Goal: Check status: Check status

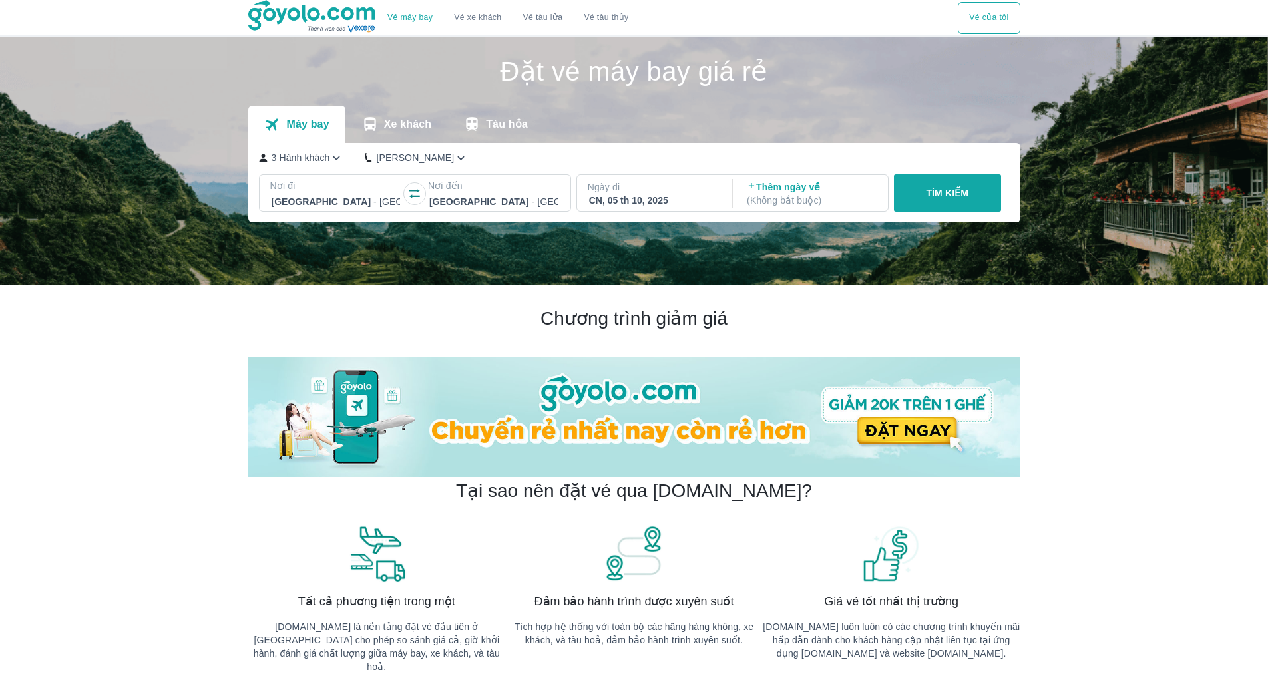
click at [598, 189] on p "Ngày đi" at bounding box center [654, 186] width 132 height 13
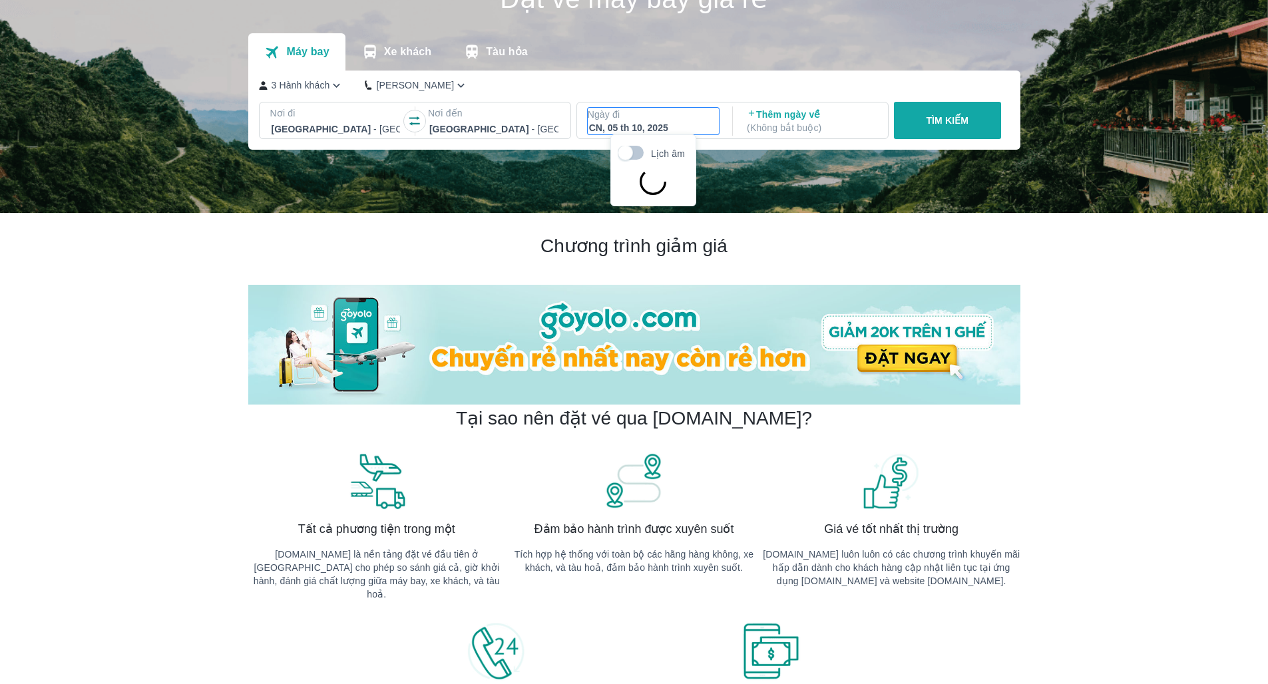
scroll to position [77, 0]
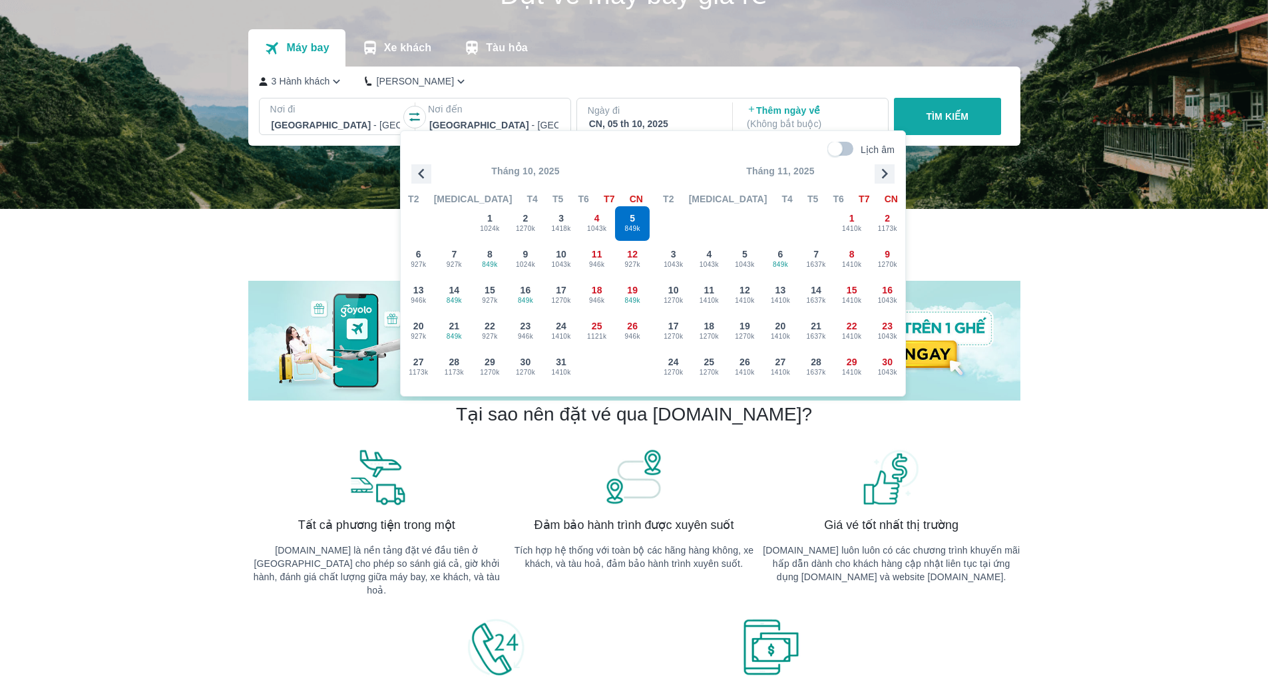
click at [883, 185] on div "Tháng 11, 2025 T2 [MEDICAL_DATA] T4 T5 T6 T7 CN" at bounding box center [781, 184] width 250 height 41
click at [874, 168] on p "Tháng 11, 2025" at bounding box center [781, 170] width 250 height 13
click at [882, 171] on icon "button" at bounding box center [885, 174] width 20 height 20
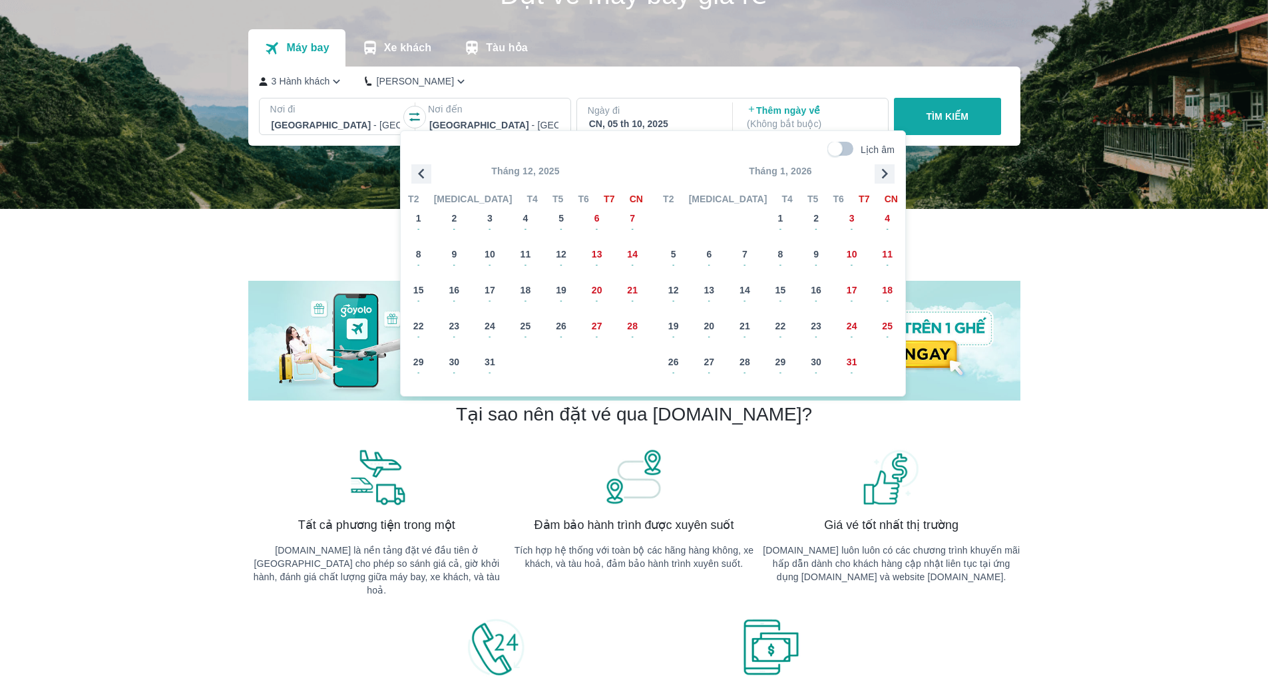
click at [288, 169] on img at bounding box center [634, 84] width 1268 height 249
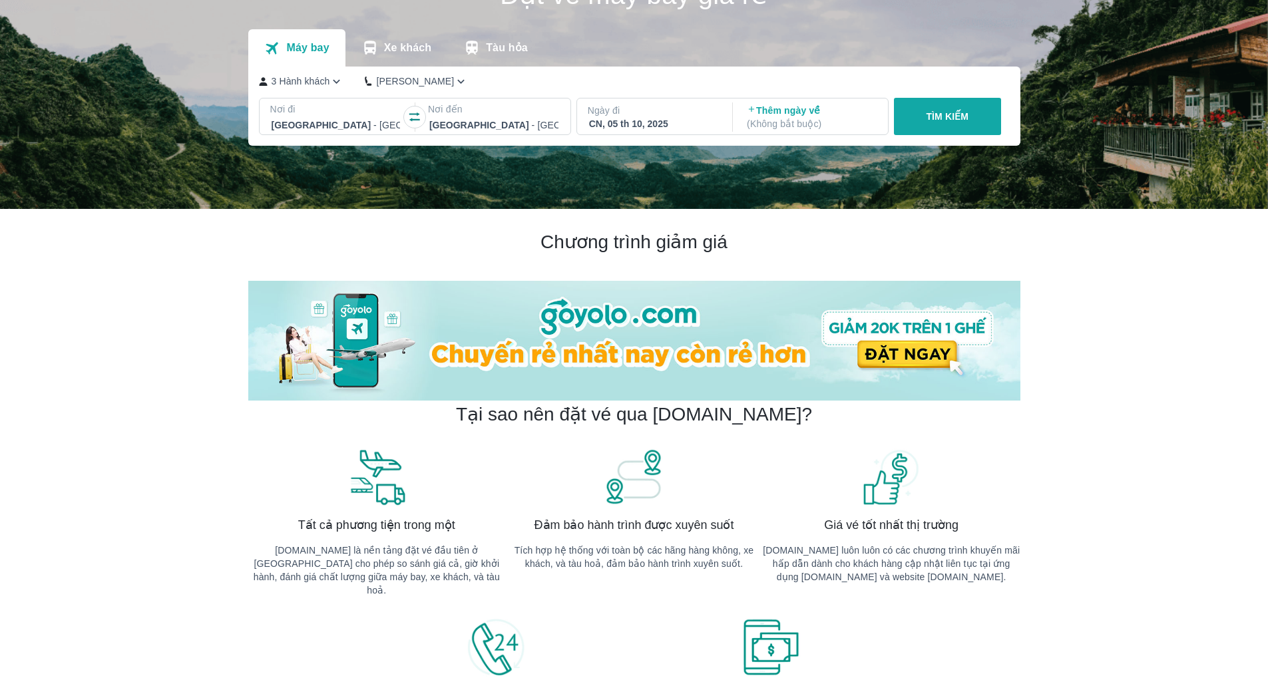
click at [424, 123] on div at bounding box center [414, 117] width 23 height 23
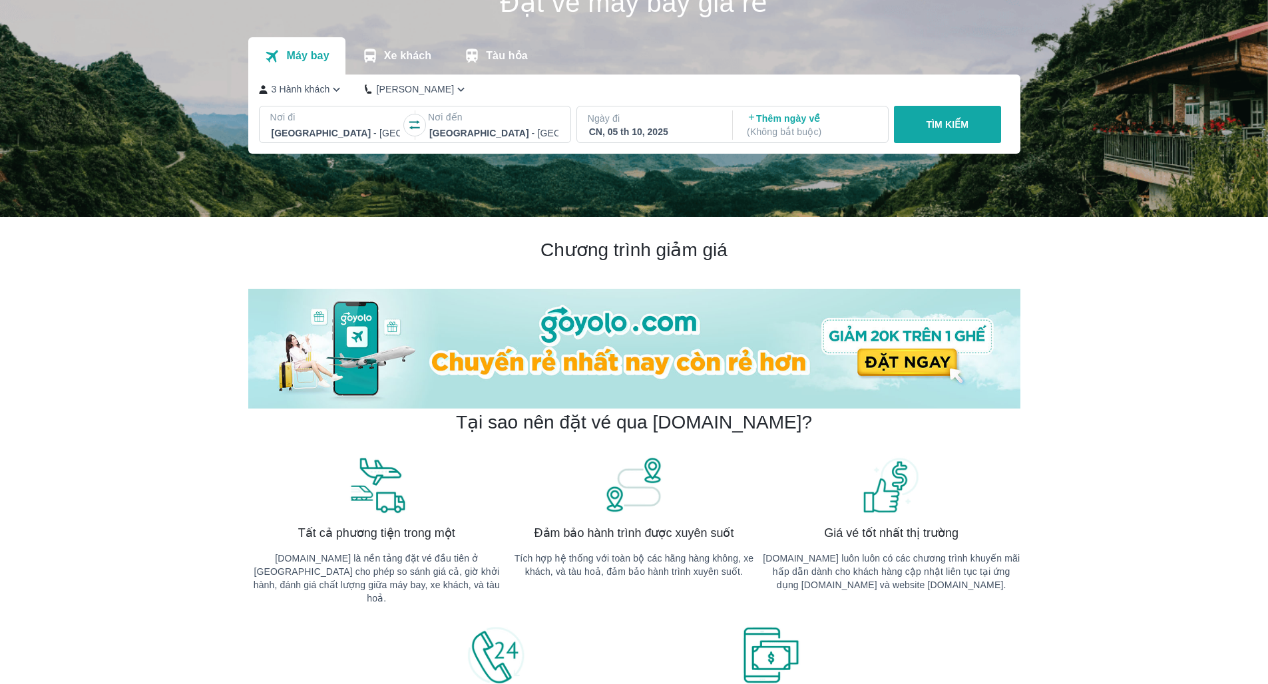
scroll to position [0, 0]
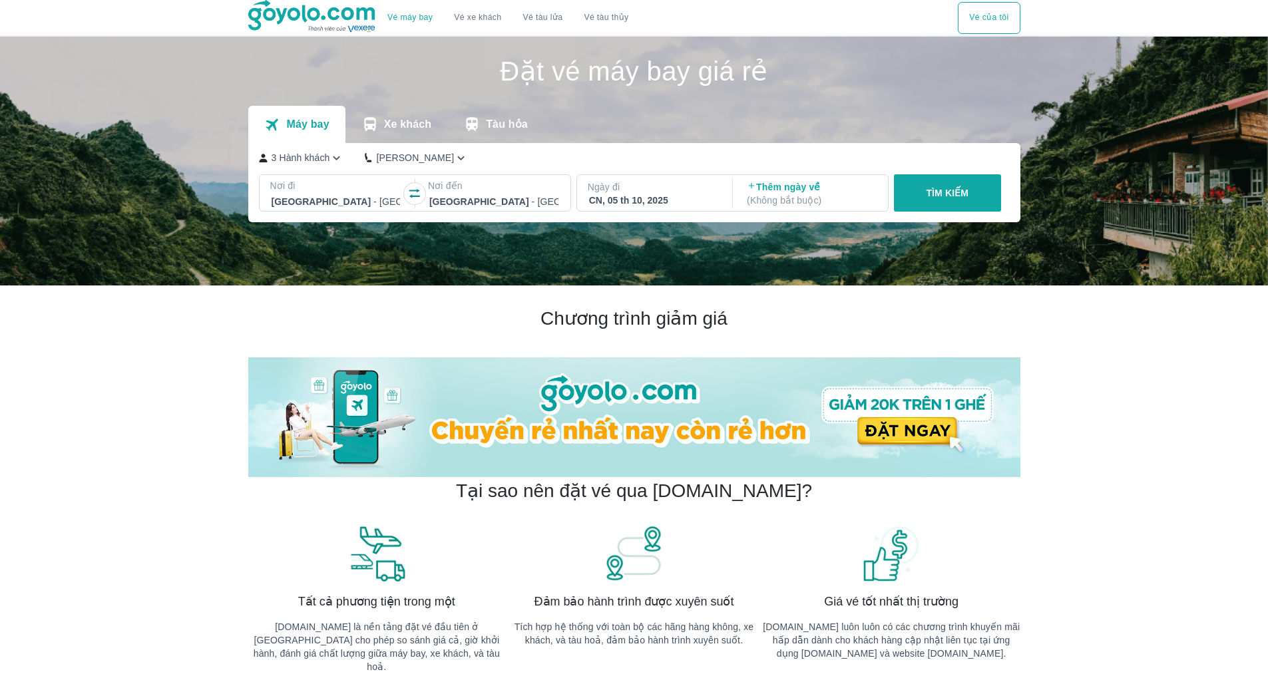
click at [972, 11] on button "Vé của tôi" at bounding box center [989, 18] width 62 height 32
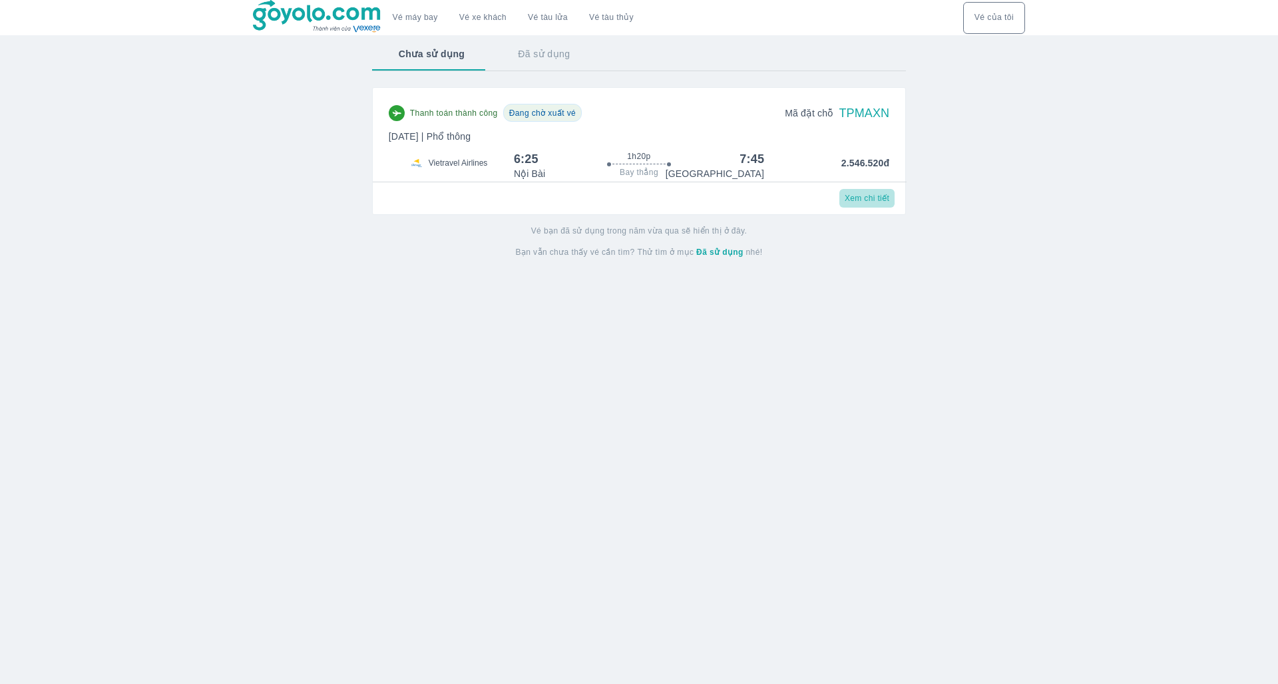
click at [867, 198] on span "Xem chi tiết" at bounding box center [867, 198] width 45 height 11
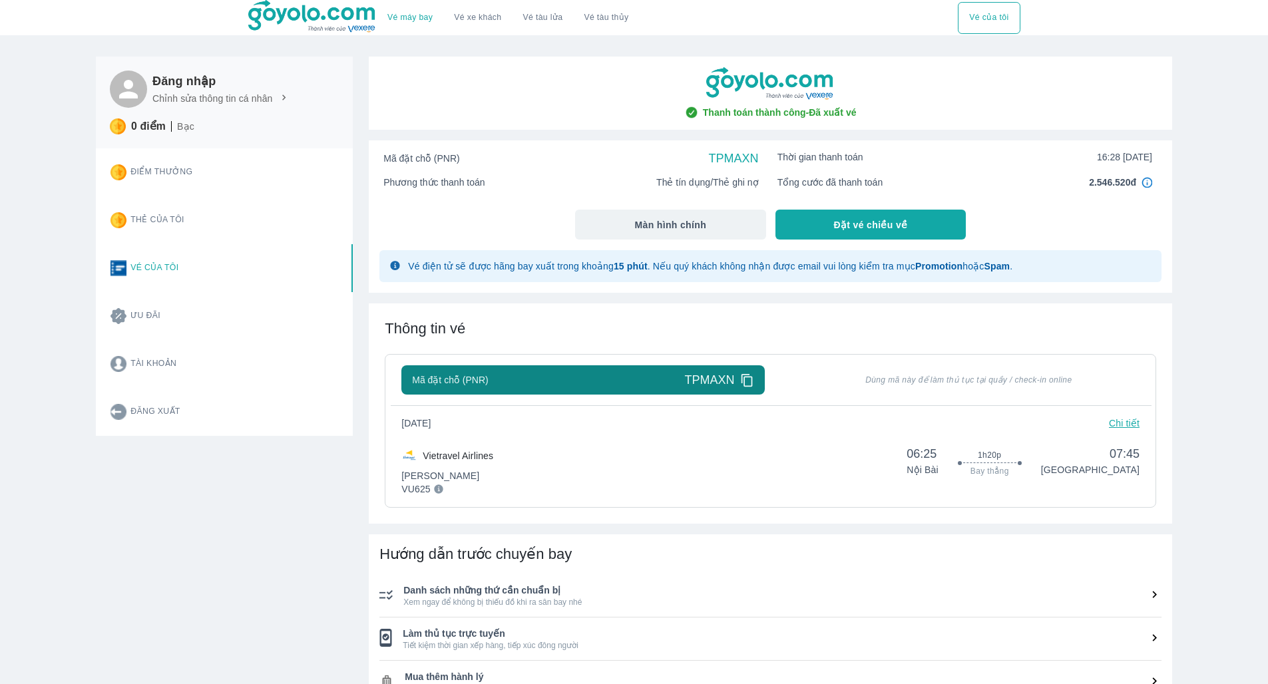
scroll to position [33, 0]
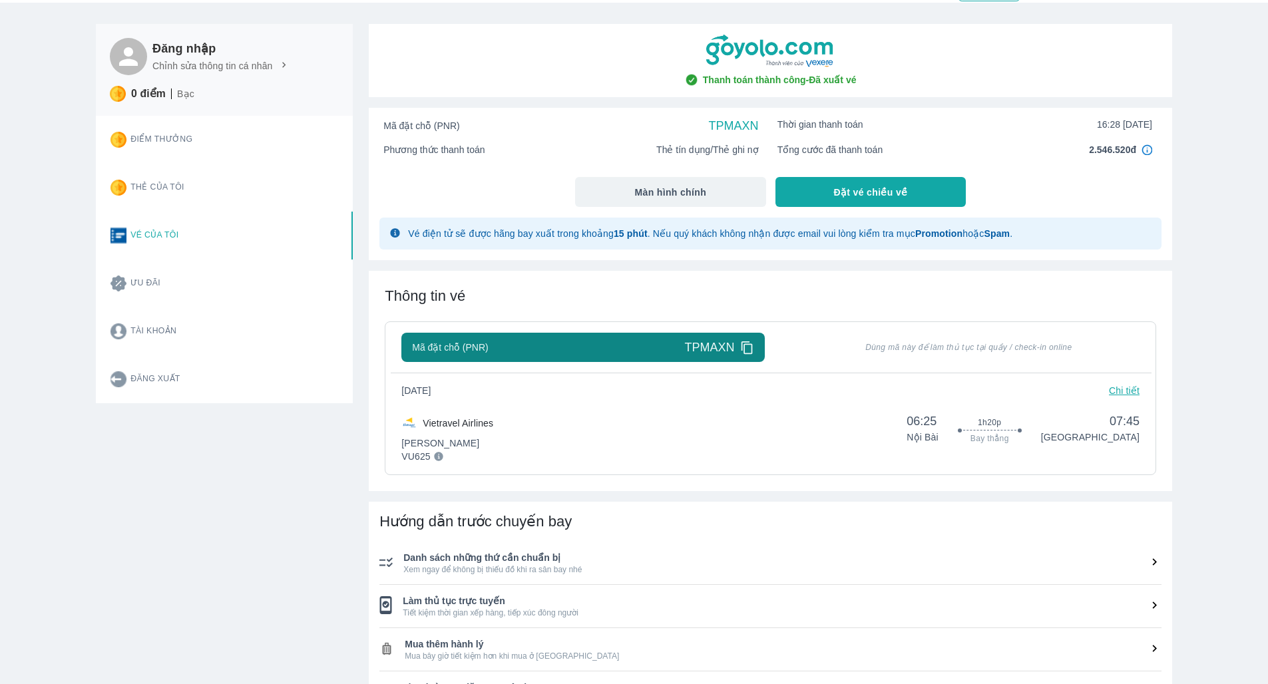
drag, startPoint x: 200, startPoint y: 329, endPoint x: 309, endPoint y: 453, distance: 165.5
click at [308, 453] on div "Đăng nhập Chỉnh sửa thông tin cá nhân 0 điểm Bạc Điểm thưởng Thẻ của tôi Vé của…" at bounding box center [216, 448] width 273 height 881
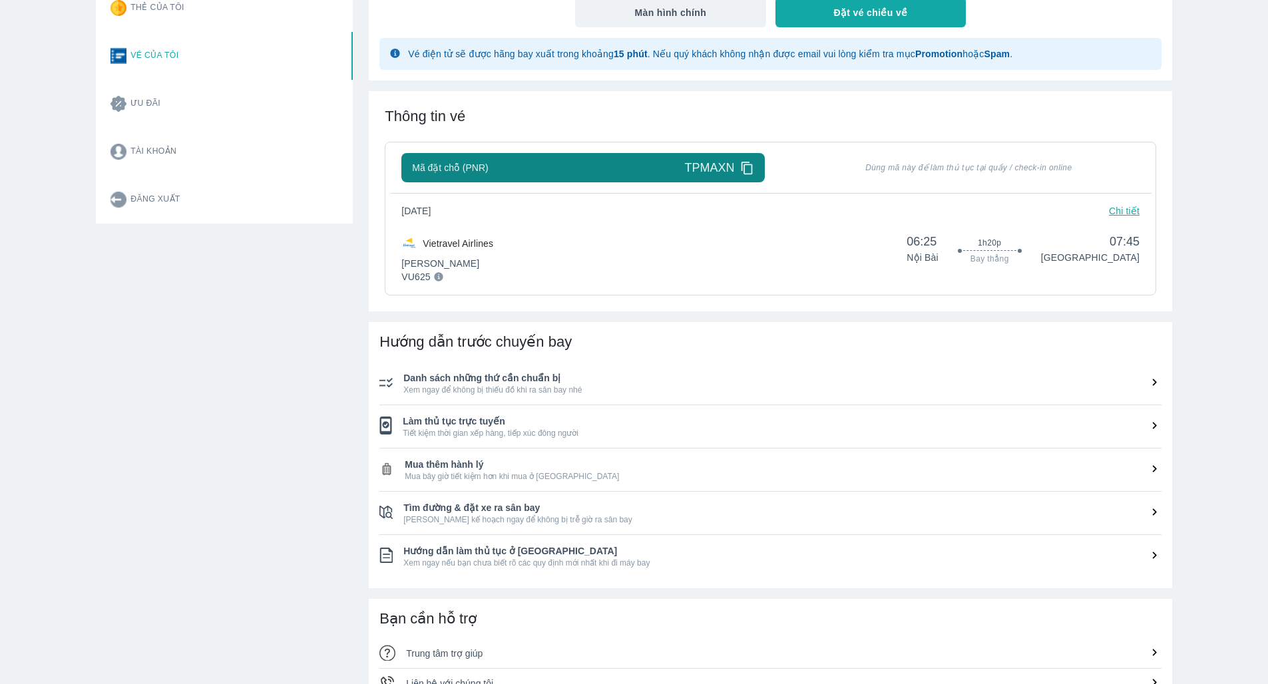
click at [463, 465] on span "Mua thêm hành lý" at bounding box center [783, 464] width 757 height 13
drag, startPoint x: 1173, startPoint y: 472, endPoint x: 1157, endPoint y: 469, distance: 16.2
click at [1168, 471] on div "Vé máy bay Vé xe khách Vé tàu lửa Vé tàu thủy Vé của tôi Đăng nhập Chỉnh sửa th…" at bounding box center [634, 363] width 1268 height 1150
click at [1157, 469] on icon at bounding box center [1154, 469] width 14 height 14
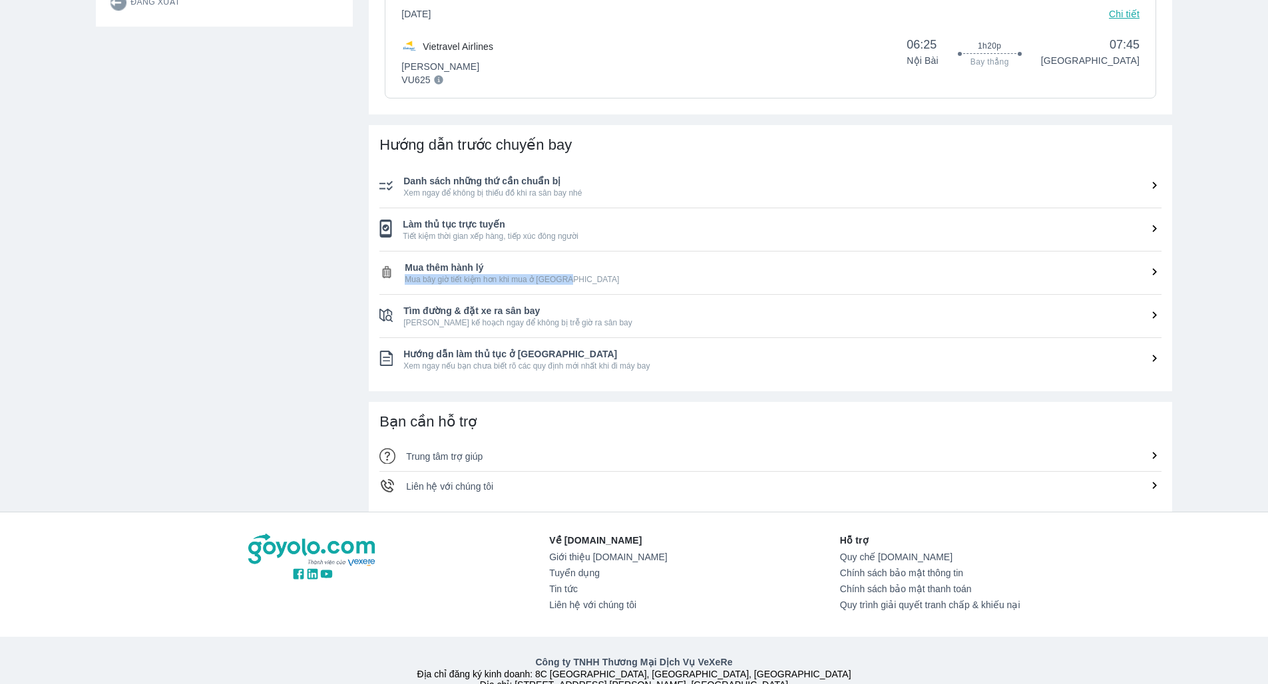
scroll to position [209, 0]
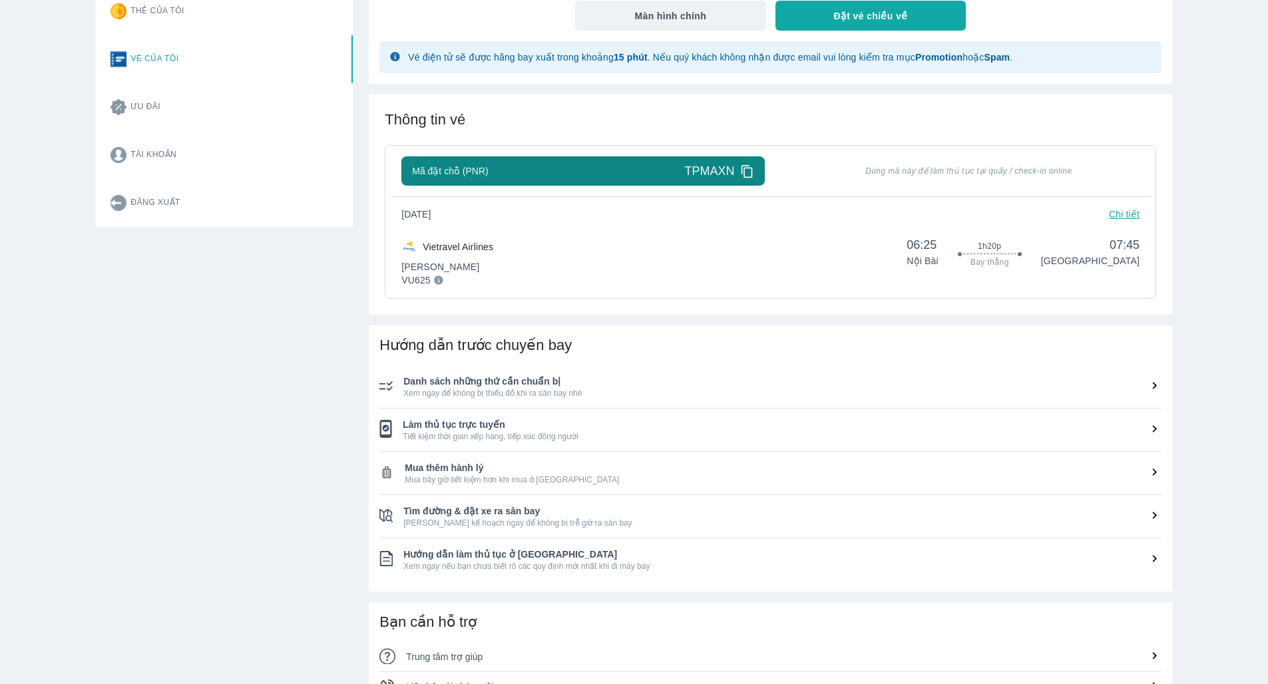
click at [269, 405] on div "Đăng nhập Chỉnh sửa thông tin cá nhân 0 điểm Bạc Điểm thưởng Thẻ của tôi Vé của…" at bounding box center [216, 272] width 273 height 881
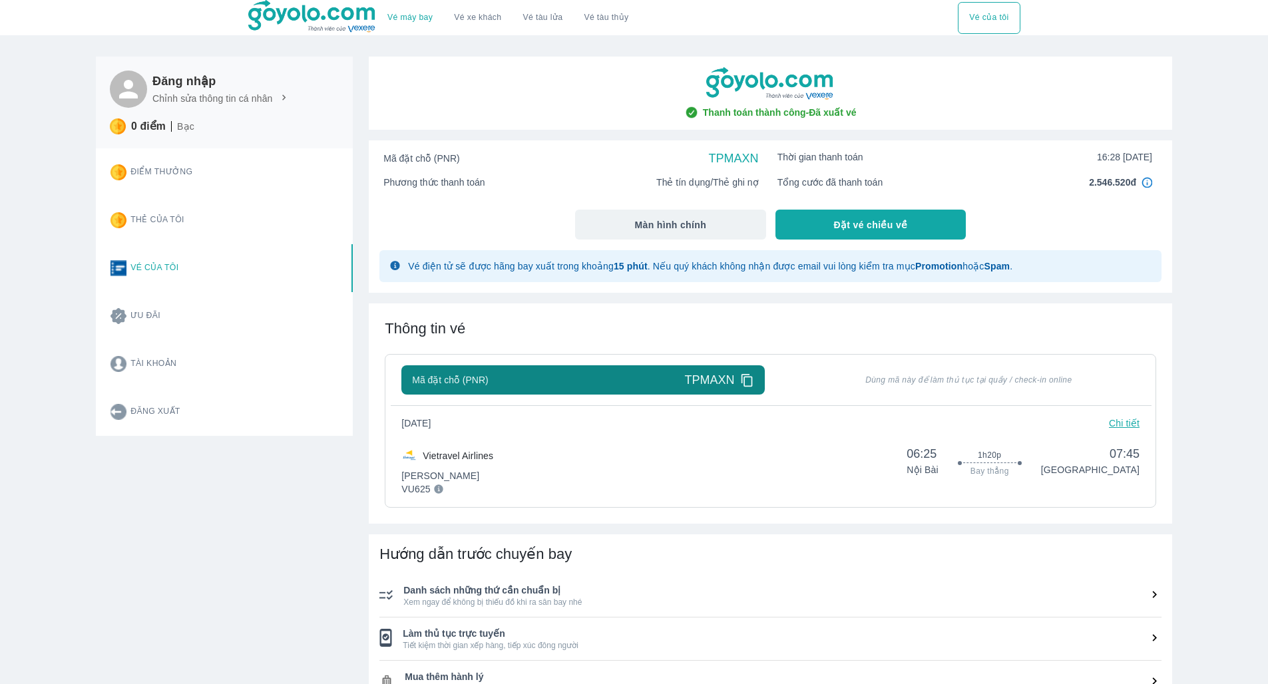
click at [216, 354] on button "Tài khoản" at bounding box center [220, 364] width 240 height 48
click at [218, 234] on button "Thẻ của tôi" at bounding box center [220, 220] width 240 height 48
click at [211, 268] on button "Vé của tôi" at bounding box center [220, 268] width 240 height 48
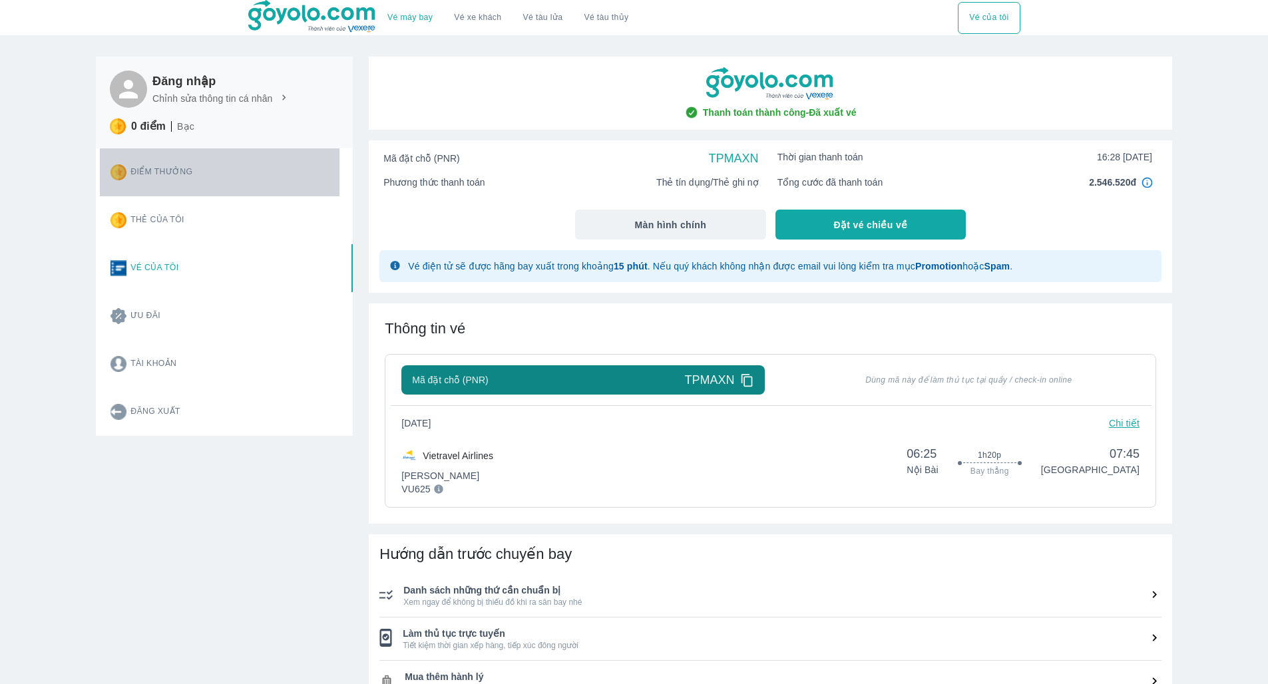
click at [186, 182] on button "Điểm thưởng" at bounding box center [220, 172] width 240 height 48
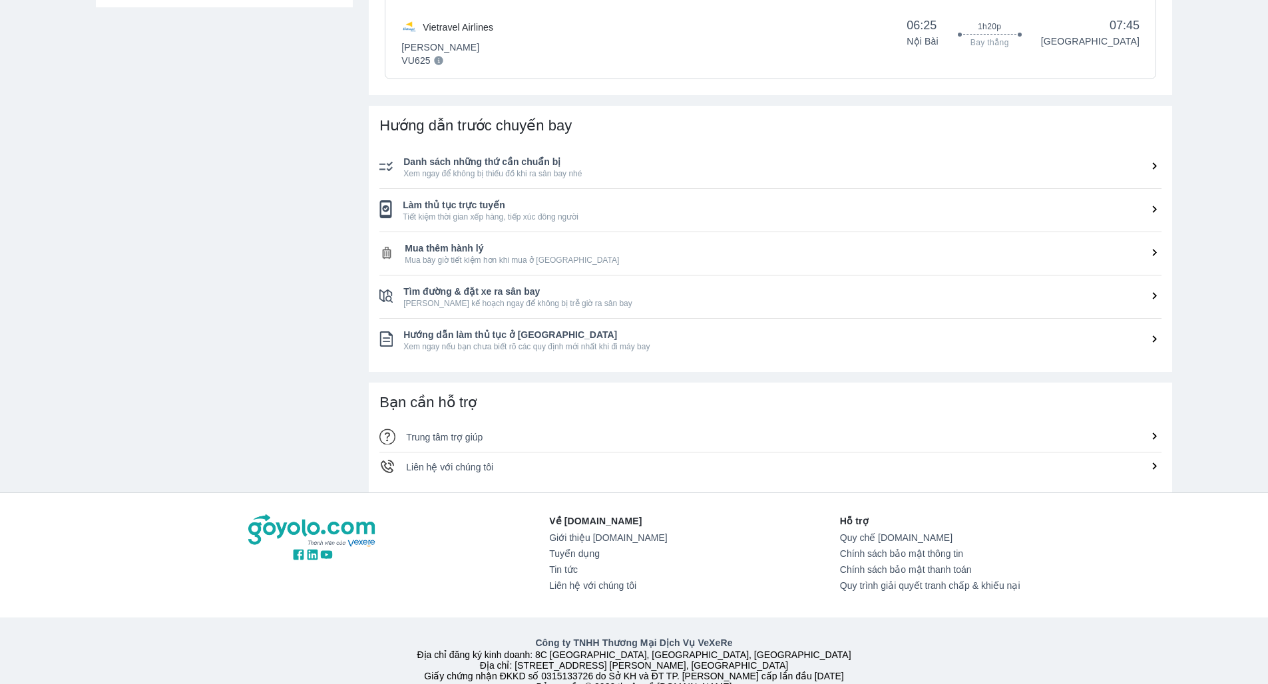
scroll to position [393, 0]
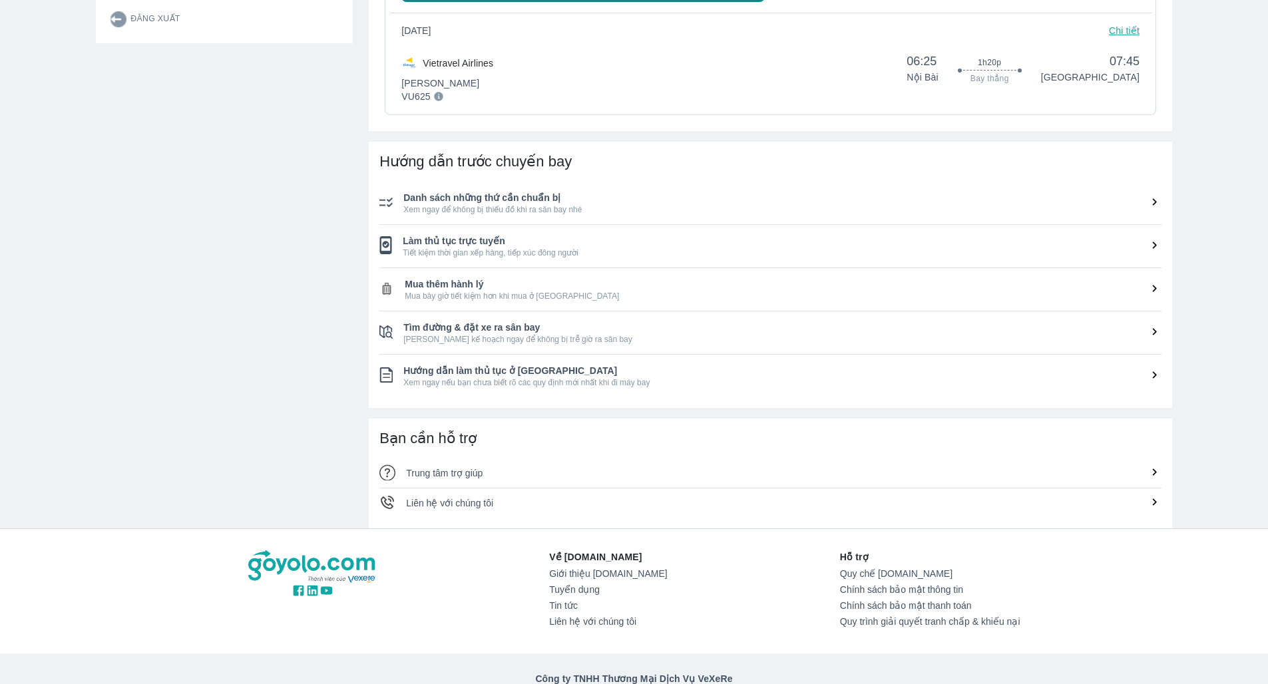
click at [456, 505] on span "Liên hệ với chúng tôi" at bounding box center [449, 503] width 87 height 11
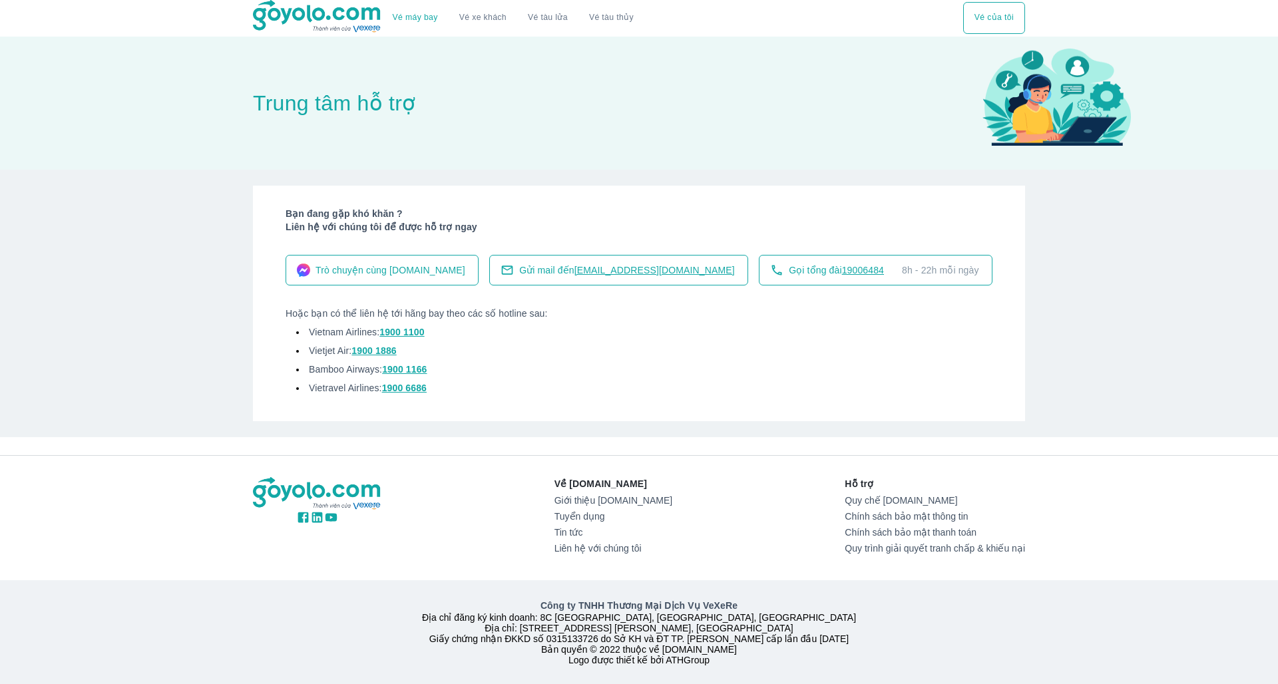
click at [340, 22] on img at bounding box center [317, 16] width 129 height 33
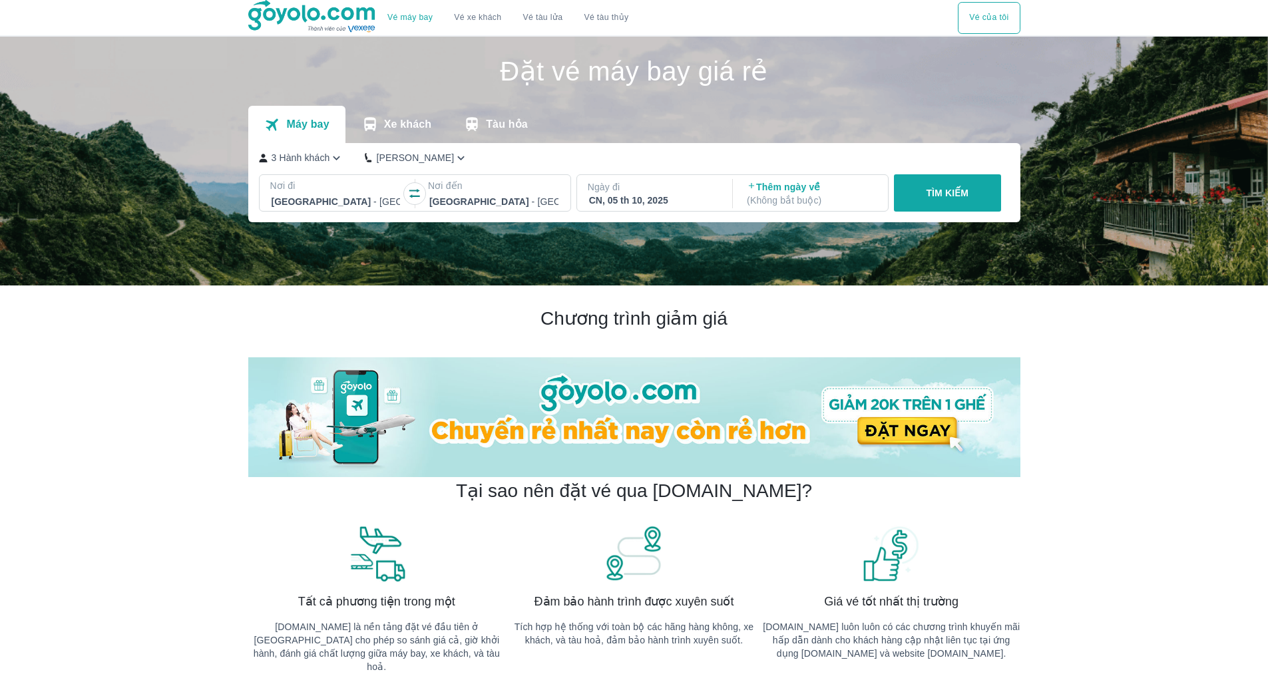
click at [988, 19] on button "Vé của tôi" at bounding box center [989, 18] width 62 height 32
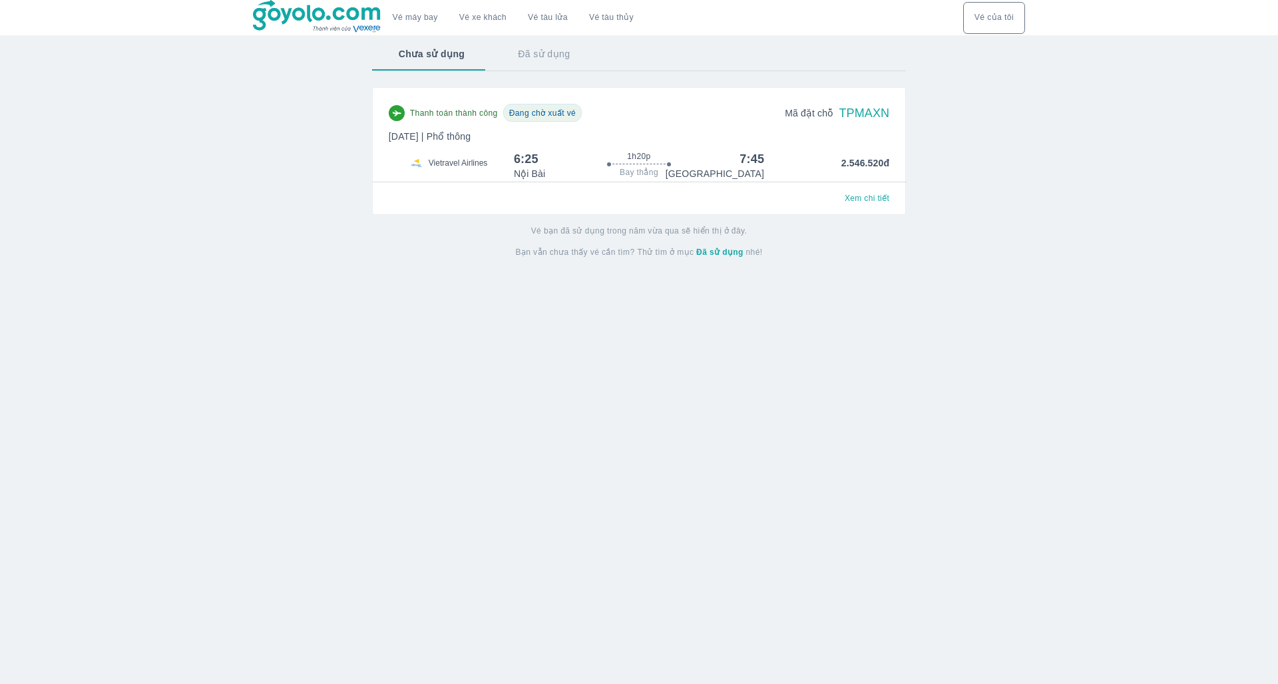
drag, startPoint x: 878, startPoint y: 195, endPoint x: 839, endPoint y: 282, distance: 95.6
click at [875, 268] on div "Chưa sử dụng Đã sử dụng Thanh toán thành công Đang chờ xuất vé Mã đặt chỗ TPMAX…" at bounding box center [639, 153] width 534 height 232
click at [734, 258] on div "Vé bạn đã sử dụng trong năm vừa qua sẽ hiển thị ở đây. Bạn vẫn chưa thấy vé cần…" at bounding box center [639, 241] width 534 height 53
click at [733, 254] on strong "Đã sử dụng" at bounding box center [719, 252] width 47 height 9
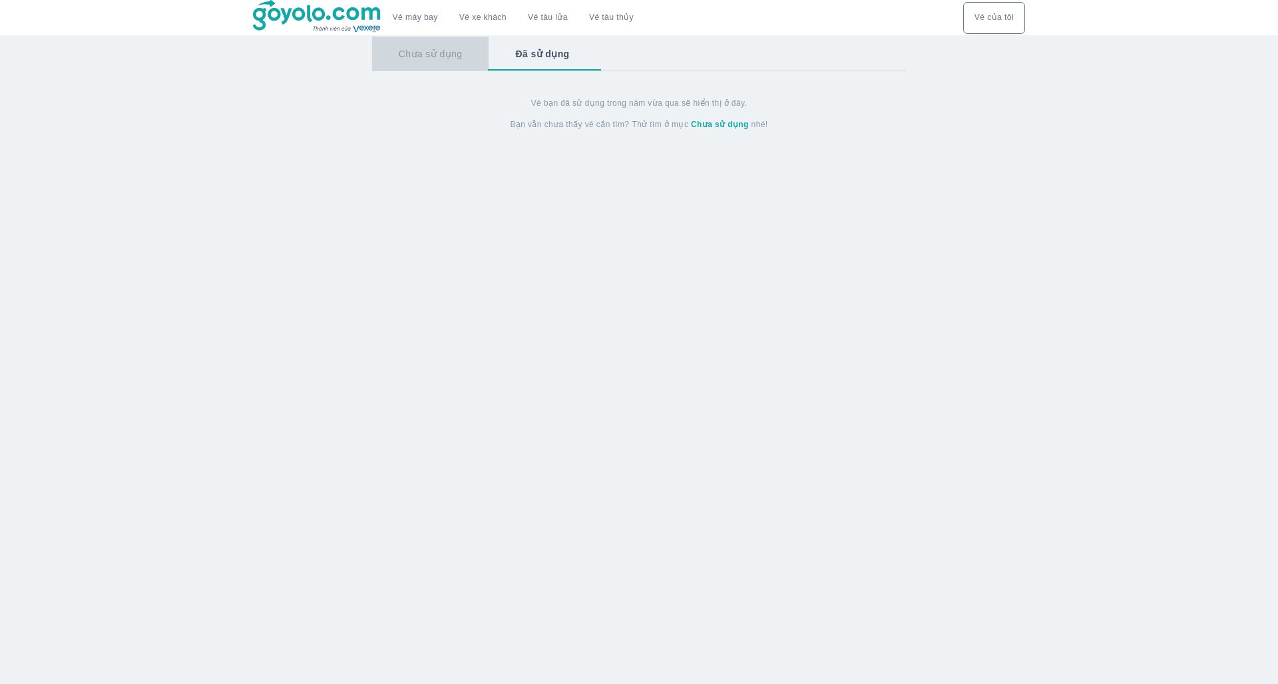
click at [440, 57] on button "Chưa sử dụng" at bounding box center [430, 54] width 117 height 35
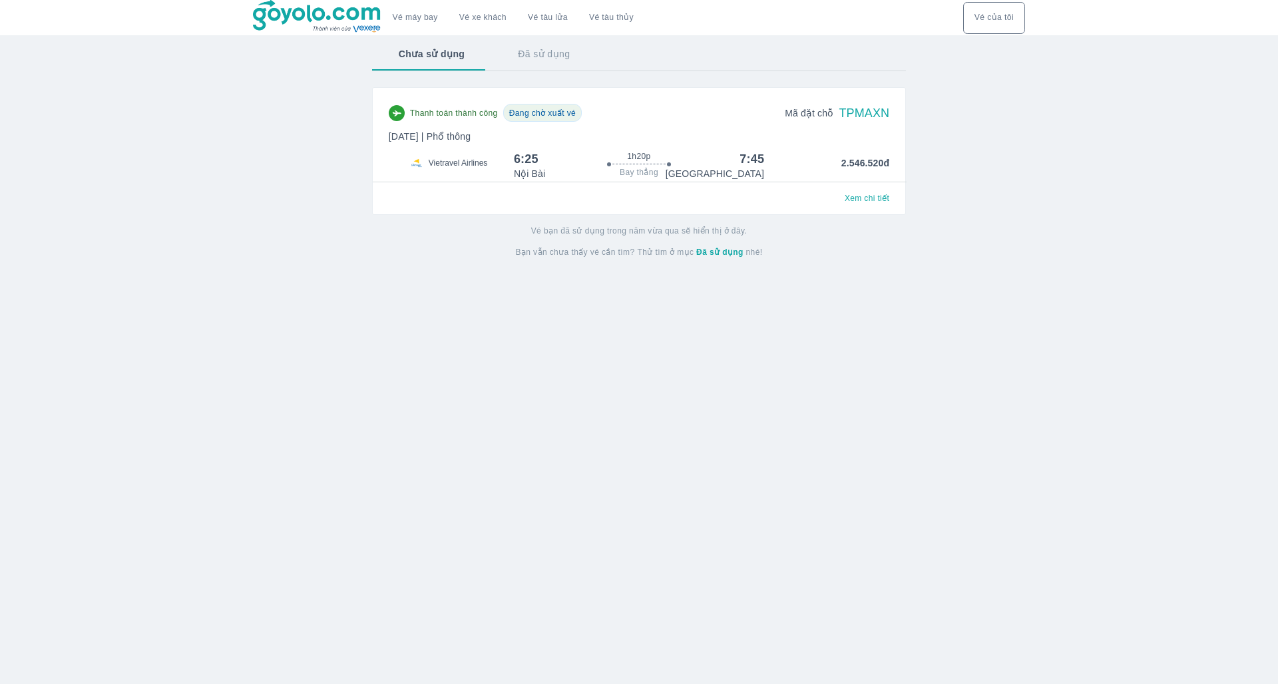
click at [864, 198] on span "Xem chi tiết" at bounding box center [867, 198] width 45 height 11
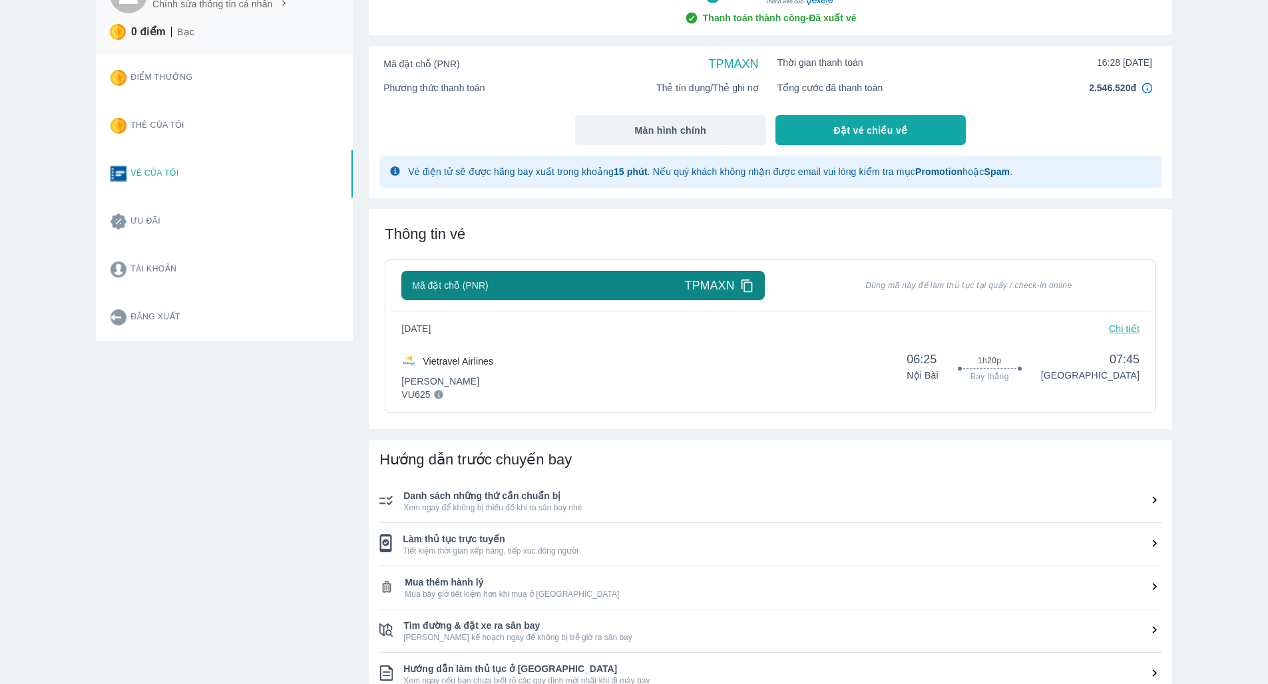
scroll to position [134, 0]
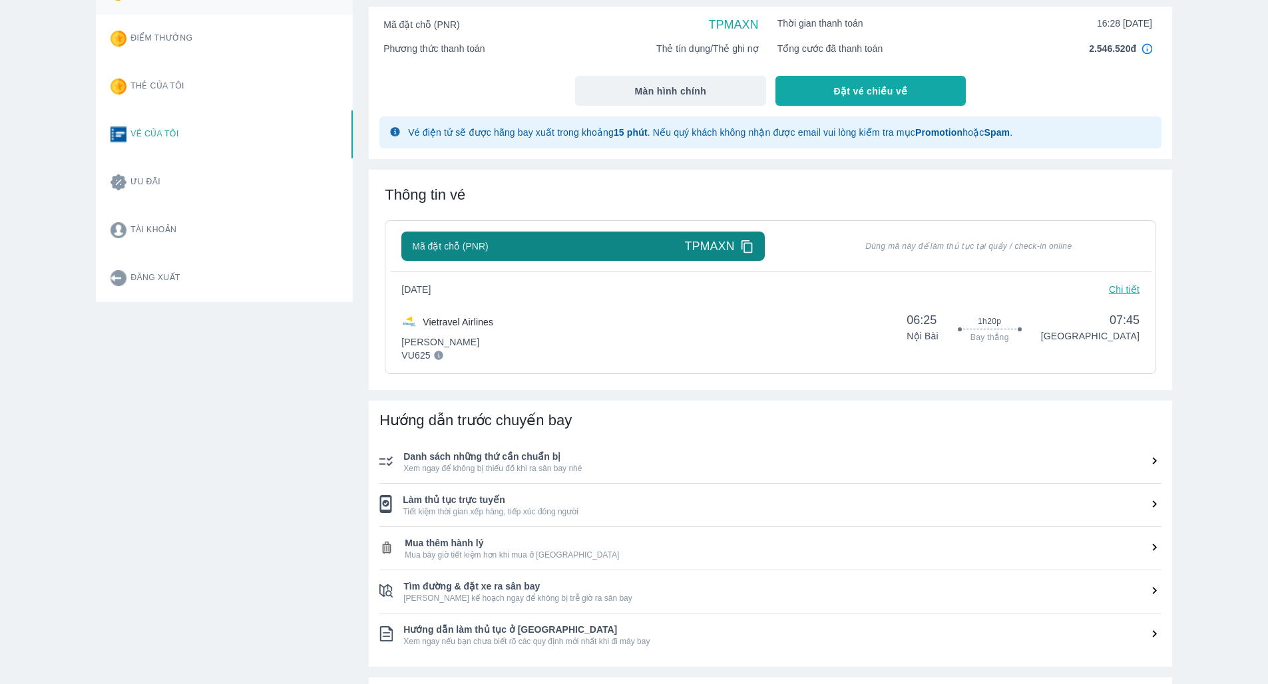
click at [518, 540] on span "Mua thêm hành lý" at bounding box center [783, 542] width 757 height 13
click at [1149, 546] on icon at bounding box center [1154, 547] width 14 height 14
click at [1155, 548] on icon at bounding box center [1154, 547] width 14 height 14
click at [427, 552] on span "Mua bây giờ tiết kiệm hơn khi mua ở [GEOGRAPHIC_DATA]" at bounding box center [783, 555] width 757 height 11
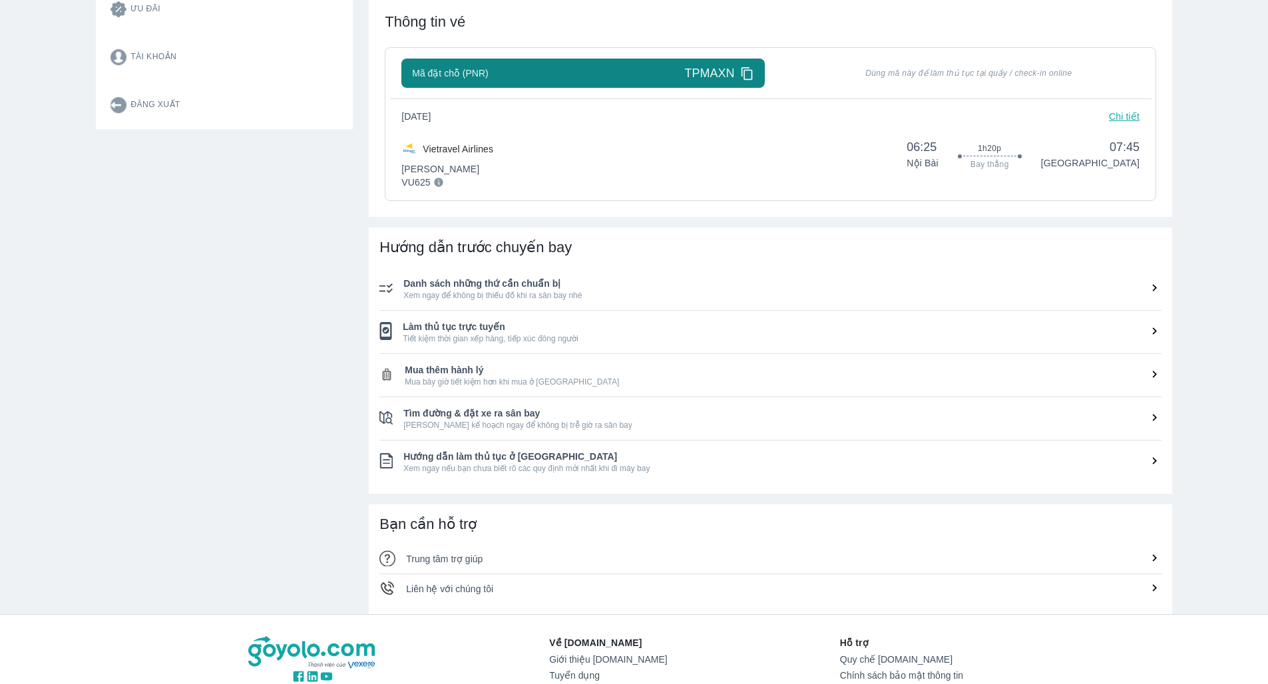
scroll to position [55, 0]
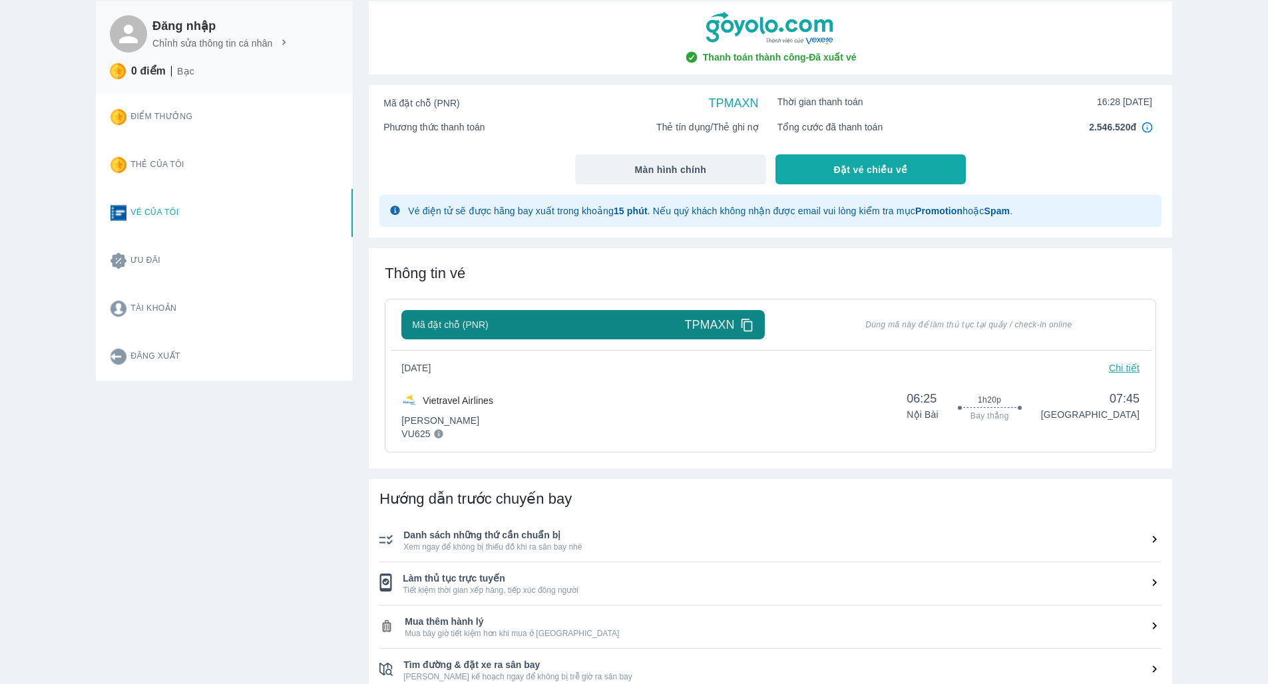
click at [175, 311] on button "Tài khoản" at bounding box center [220, 309] width 240 height 48
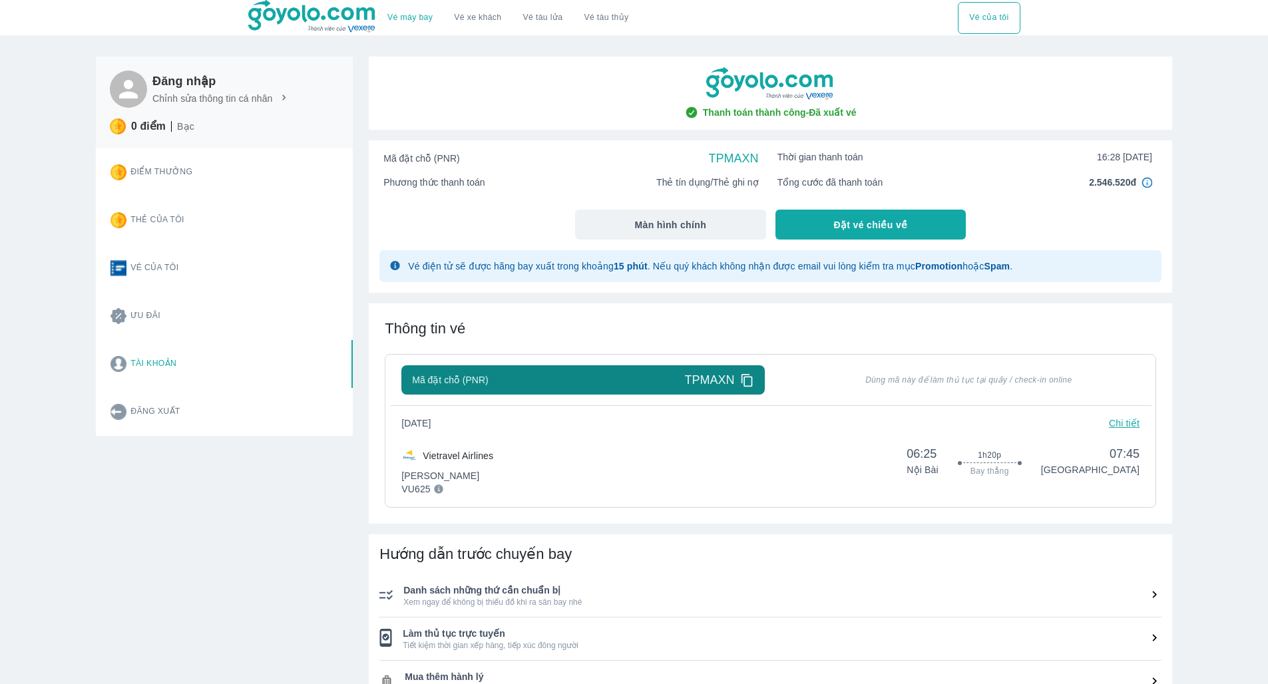
click at [266, 23] on img at bounding box center [312, 16] width 129 height 33
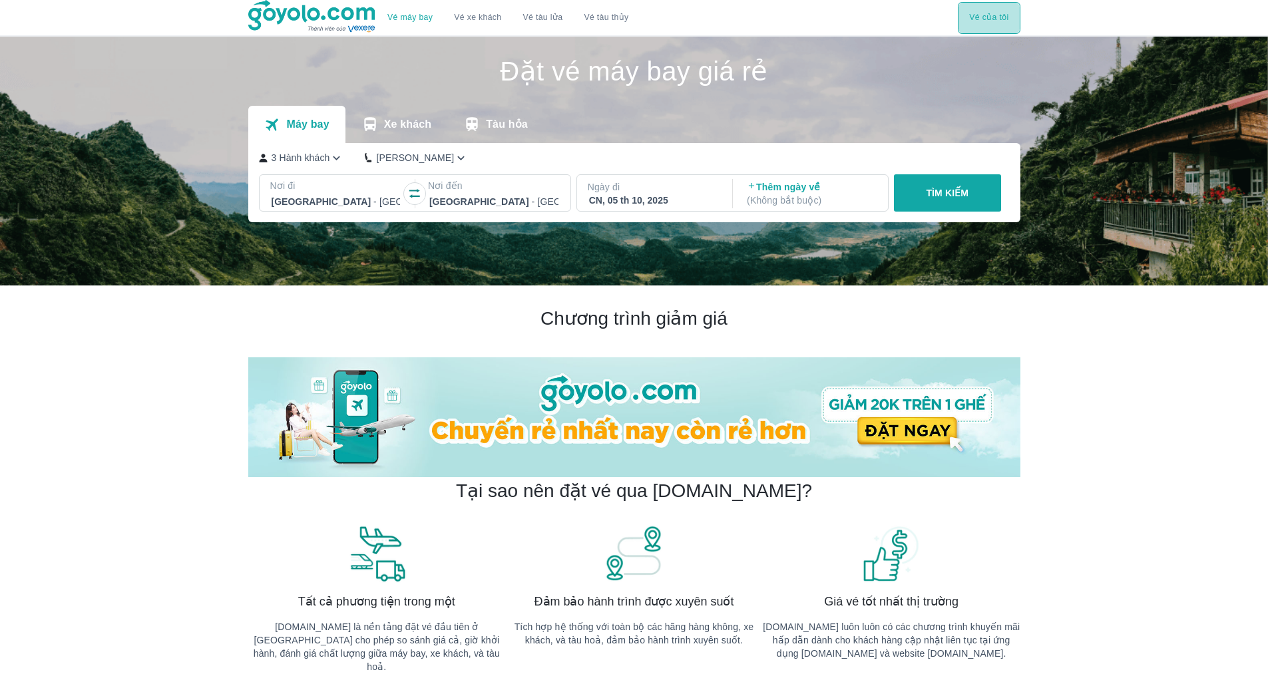
click at [976, 21] on button "Vé của tôi" at bounding box center [989, 18] width 62 height 32
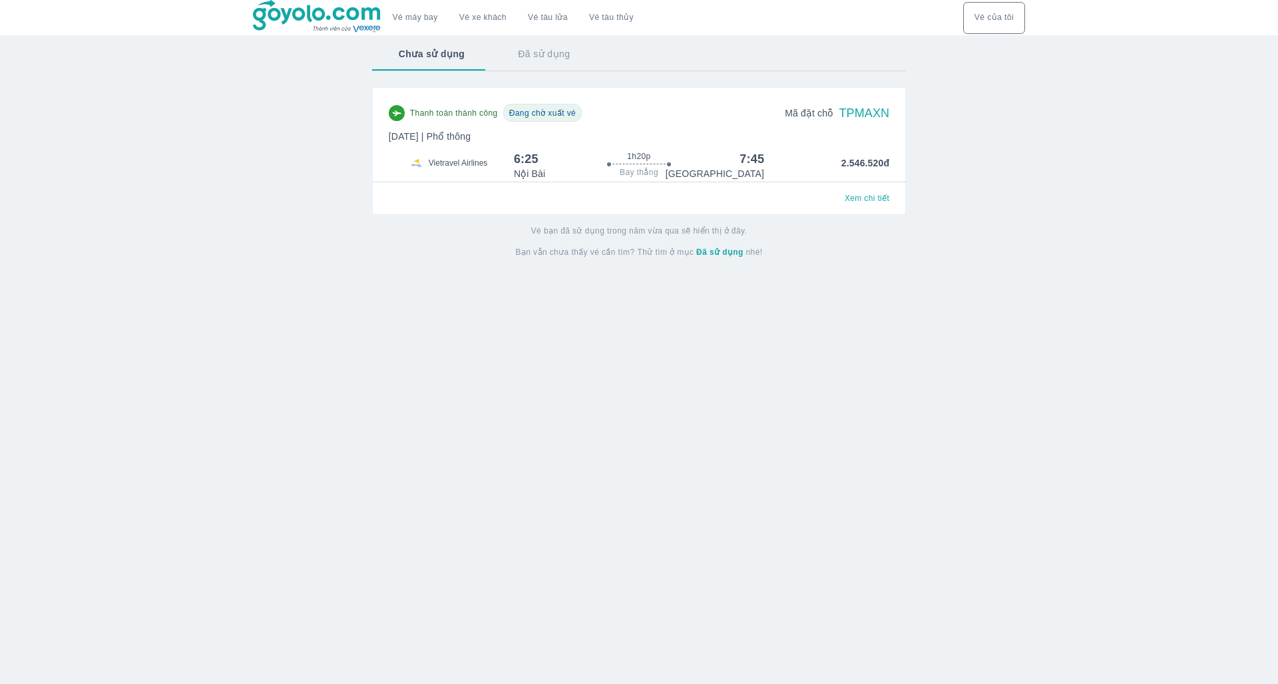
click at [349, 19] on img at bounding box center [317, 16] width 129 height 33
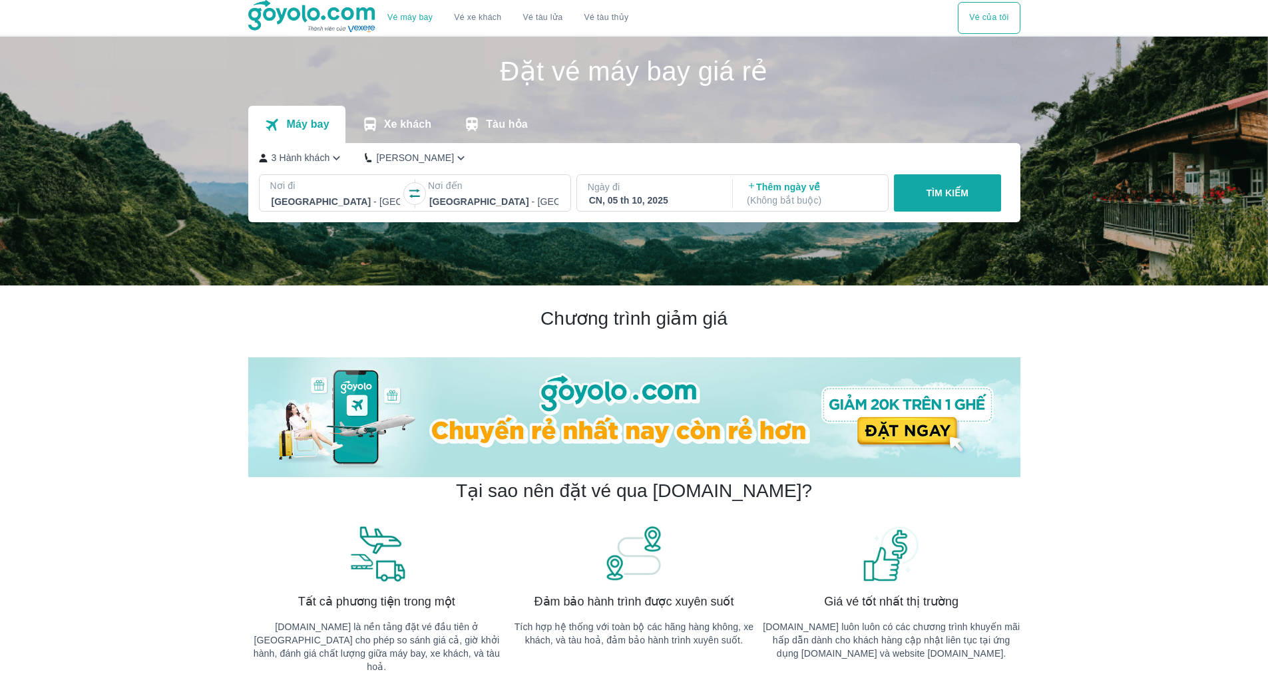
click at [1001, 13] on button "Vé của tôi" at bounding box center [989, 18] width 62 height 32
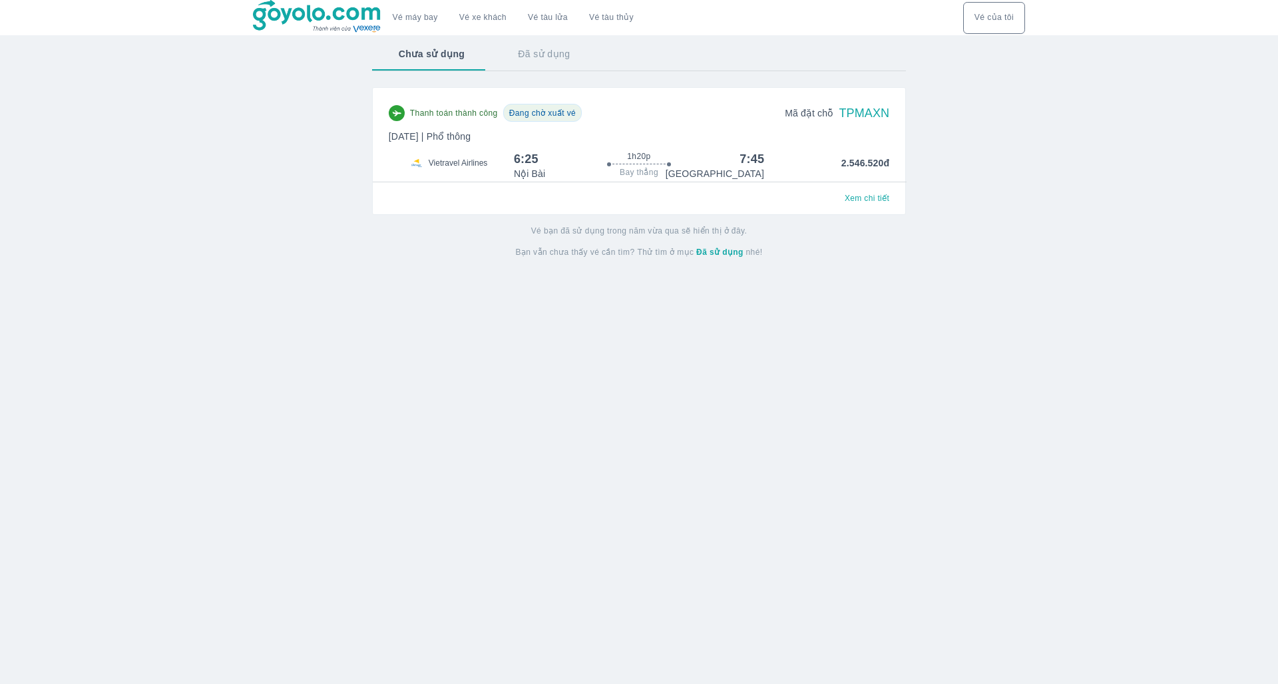
click at [871, 204] on span "Xem chi tiết" at bounding box center [867, 198] width 45 height 11
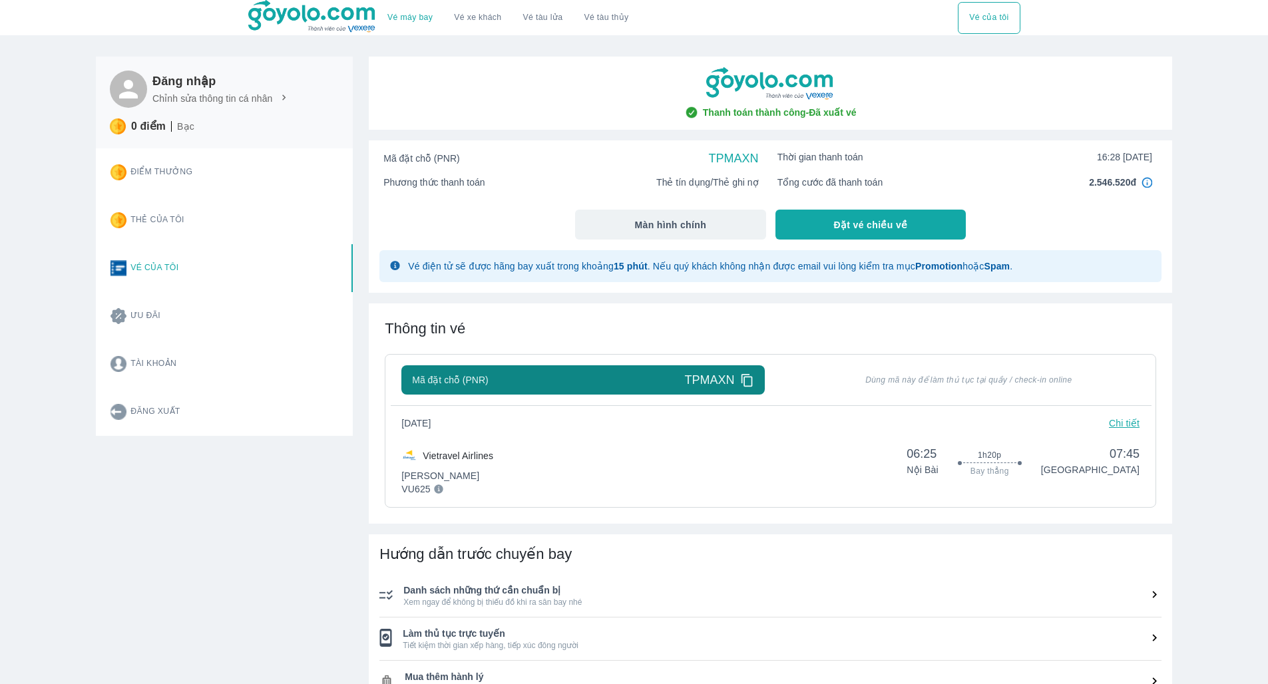
click at [188, 77] on h6 "Đăng nhập" at bounding box center [220, 81] width 137 height 16
click at [288, 100] on icon at bounding box center [284, 98] width 12 height 12
click at [285, 99] on icon at bounding box center [284, 98] width 12 height 12
click at [272, 103] on p "Chỉnh sửa thông tin cá nhân" at bounding box center [212, 98] width 120 height 13
click at [181, 347] on button "Tài khoản" at bounding box center [220, 364] width 240 height 48
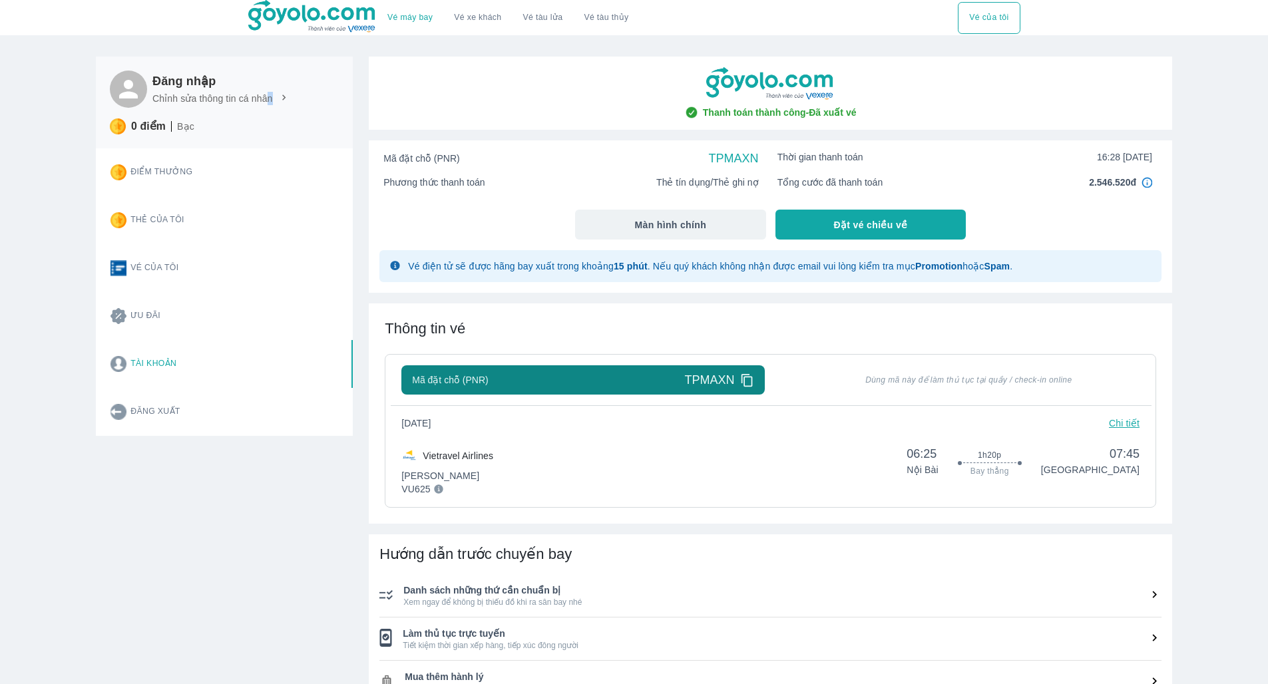
click at [335, 17] on img at bounding box center [312, 16] width 129 height 33
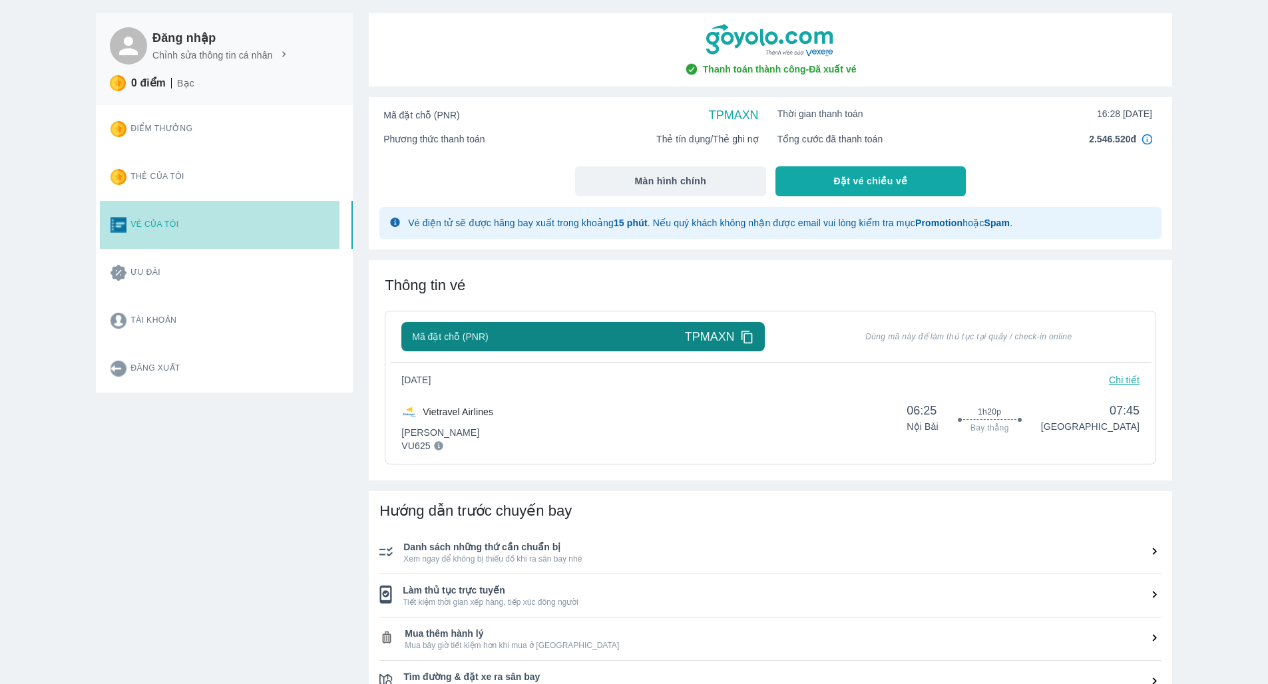
click at [146, 224] on button "Vé của tôi" at bounding box center [220, 225] width 240 height 48
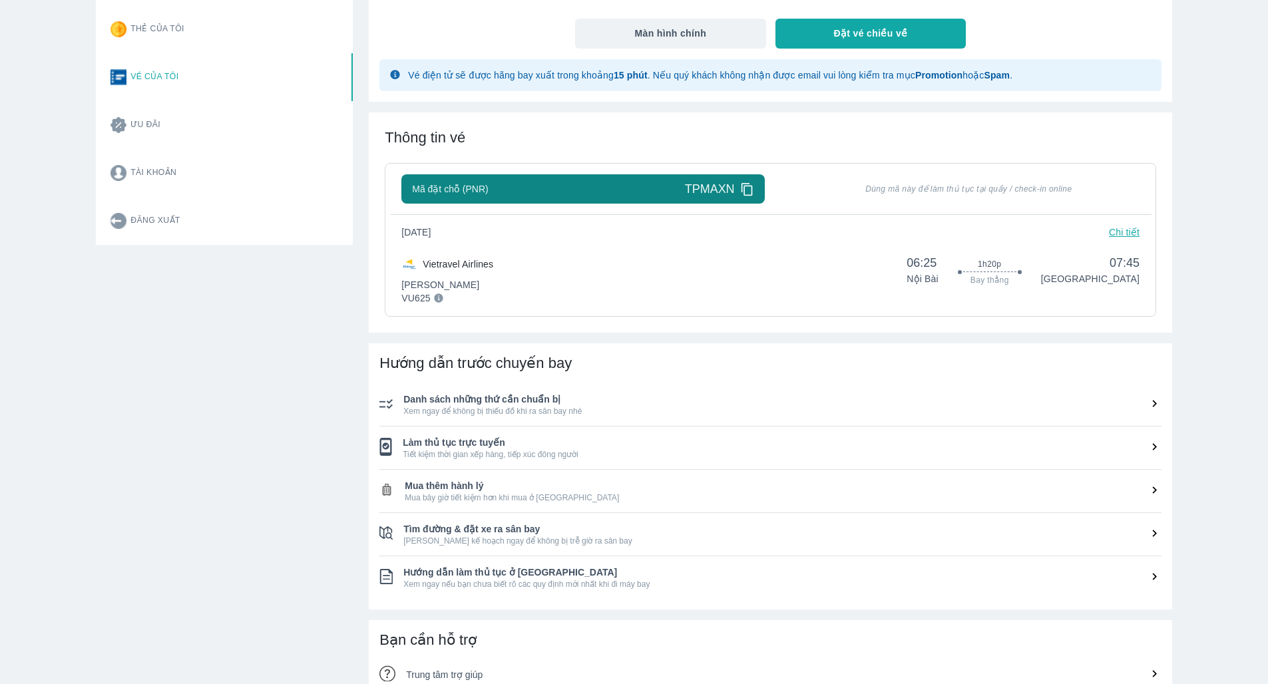
scroll to position [194, 0]
